Goal: Task Accomplishment & Management: Manage account settings

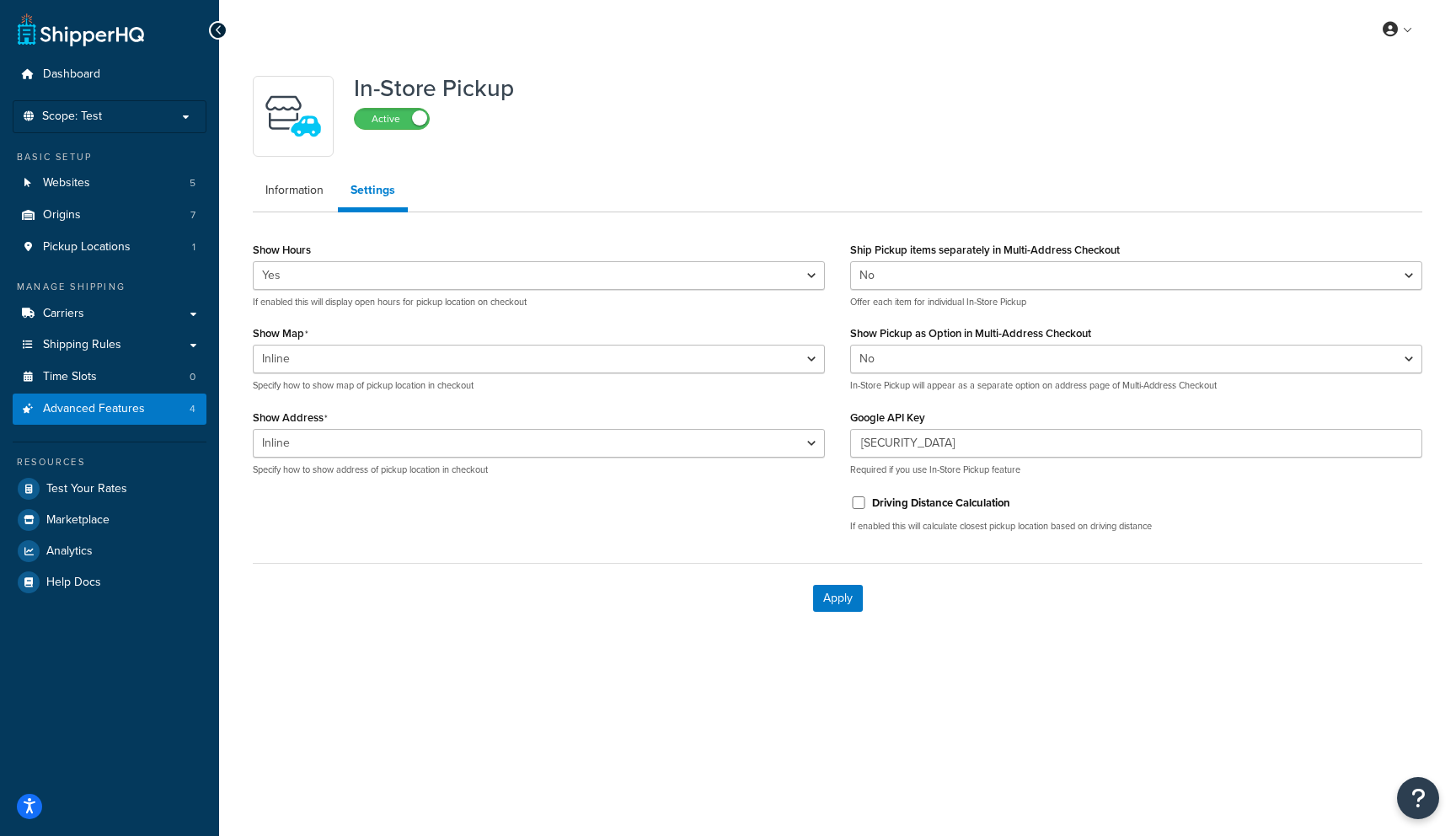
select select "inline"
select select "false"
click at [1137, 680] on div "My Profile Billing Global Settings Contact Us Logout In-Store Pickup Active Inf…" at bounding box center [837, 418] width 1237 height 836
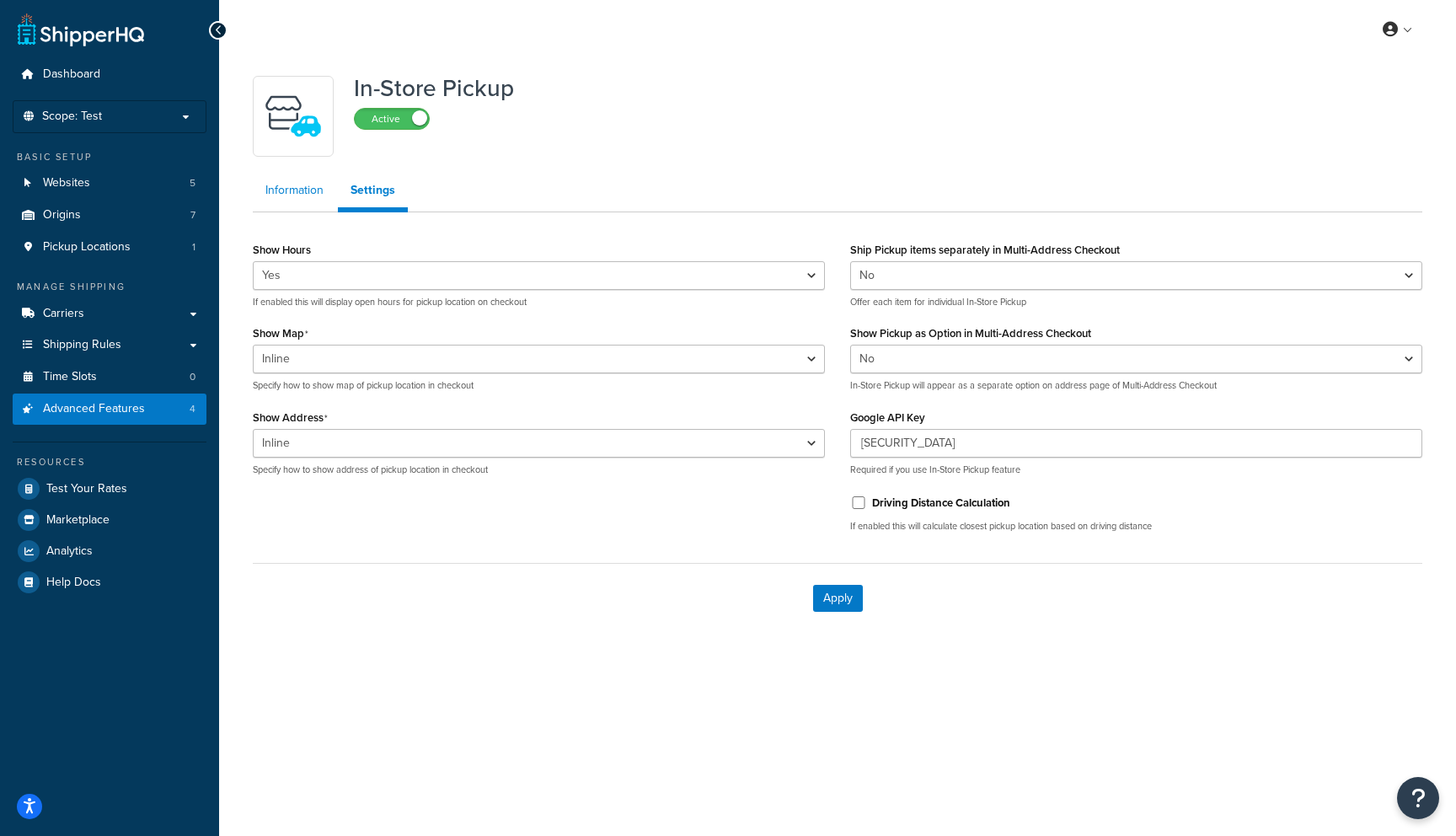
click at [299, 191] on link "Information" at bounding box center [294, 190] width 84 height 34
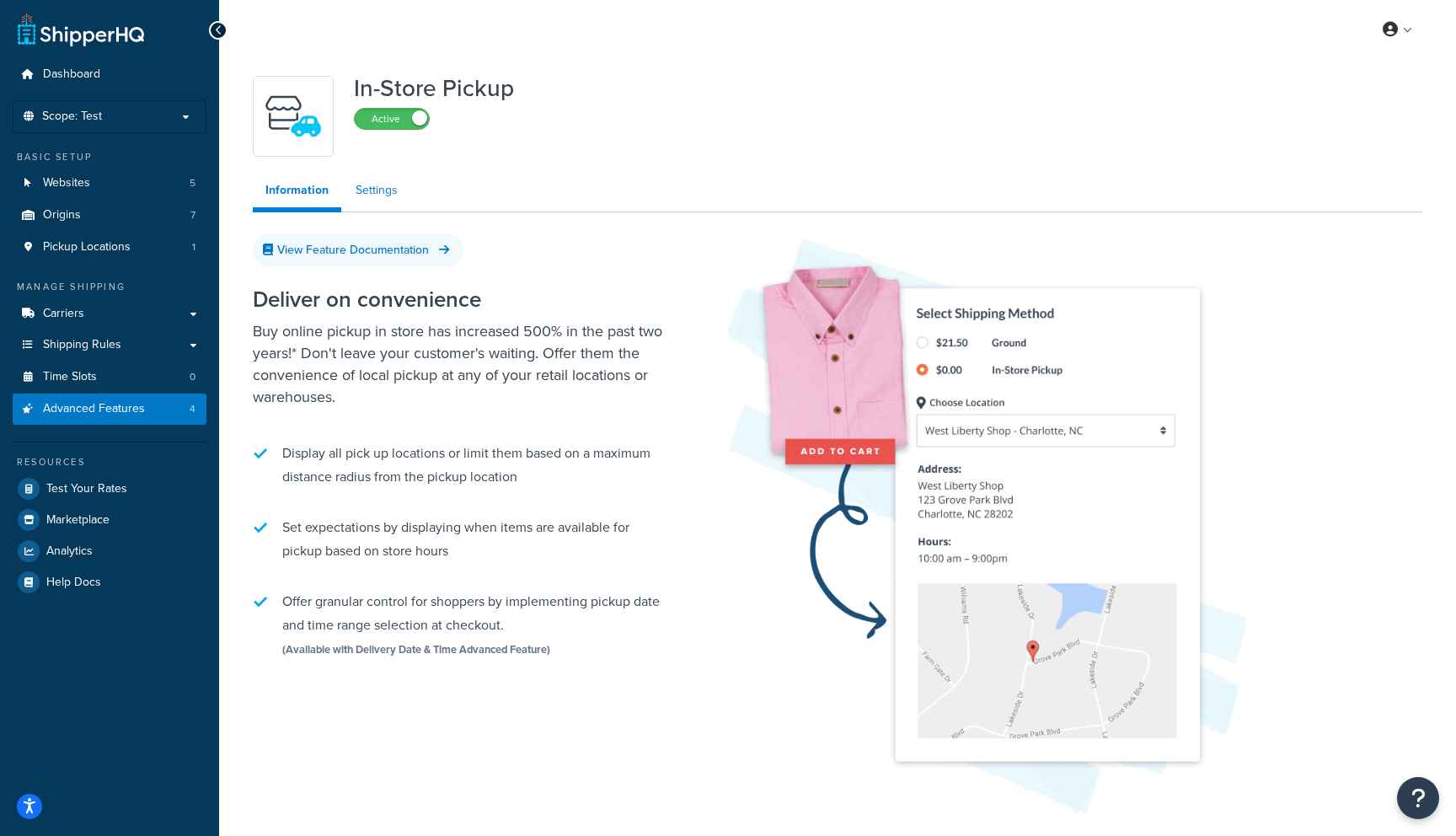
click at [397, 195] on link "Settings" at bounding box center [376, 190] width 67 height 34
select select "inline"
select select "false"
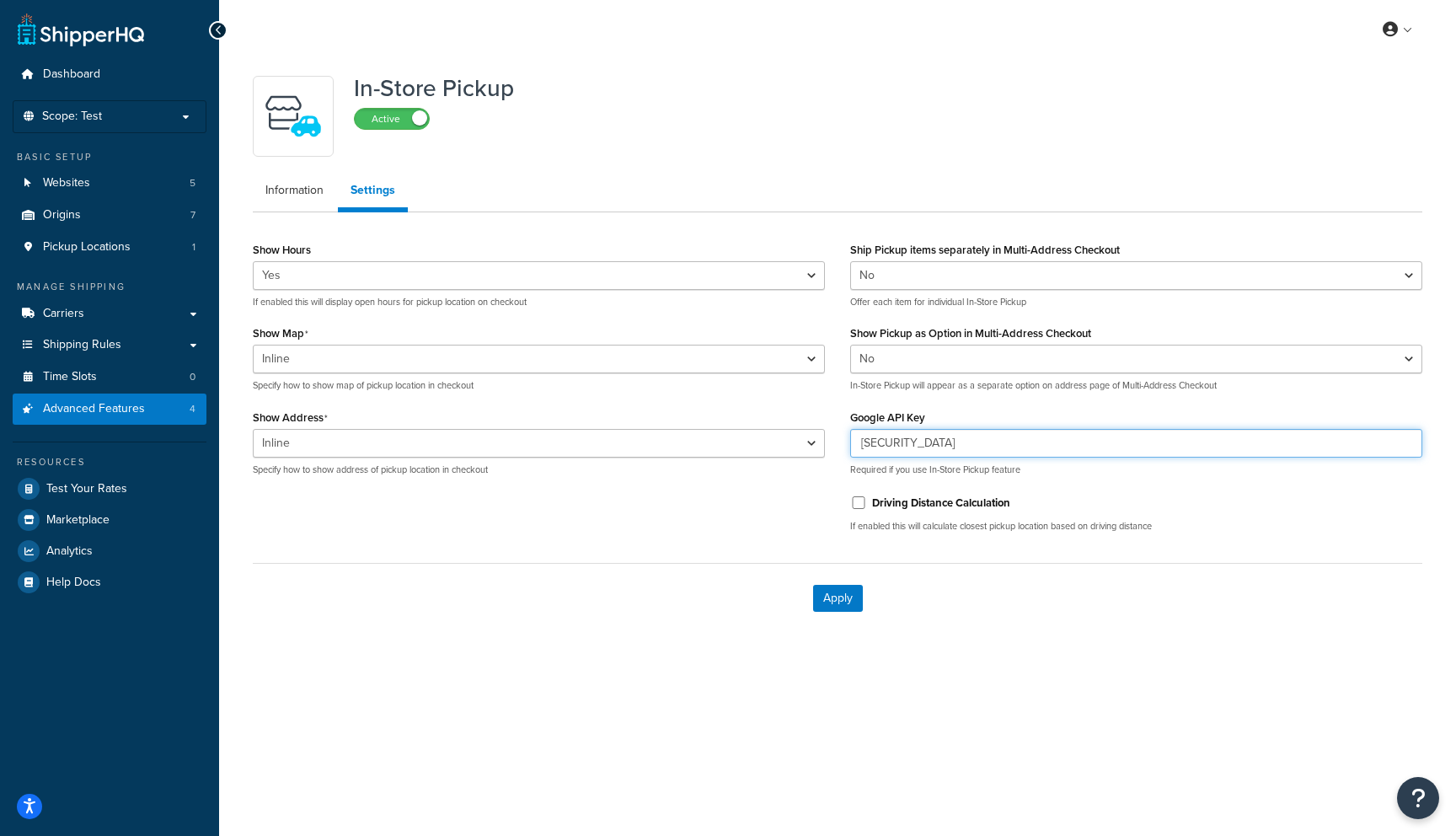
click at [938, 442] on input "[SECURITY_DATA]" at bounding box center [1136, 443] width 572 height 29
